Goal: Task Accomplishment & Management: Manage account settings

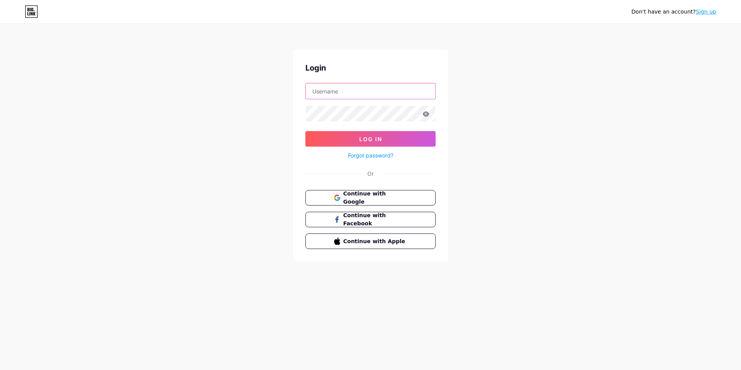
click at [332, 91] on input "text" at bounding box center [371, 91] width 130 height 16
type input "[PERSON_NAME][EMAIL_ADDRESS][DOMAIN_NAME]"
click at [343, 135] on button "Log In" at bounding box center [371, 139] width 130 height 16
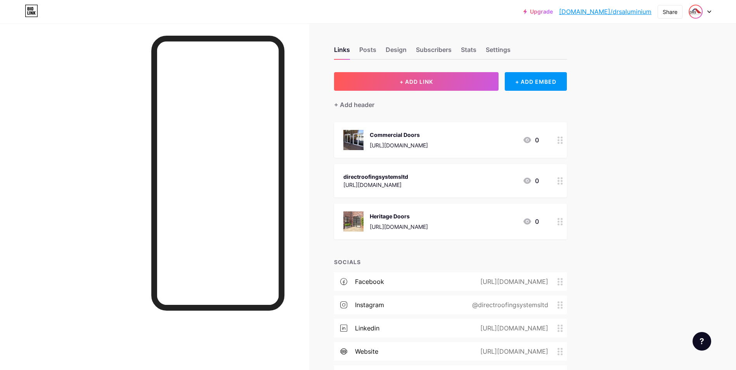
click at [693, 10] on img at bounding box center [695, 11] width 12 height 12
click at [633, 107] on li "Logout" at bounding box center [662, 108] width 96 height 21
